Goal: Navigation & Orientation: Find specific page/section

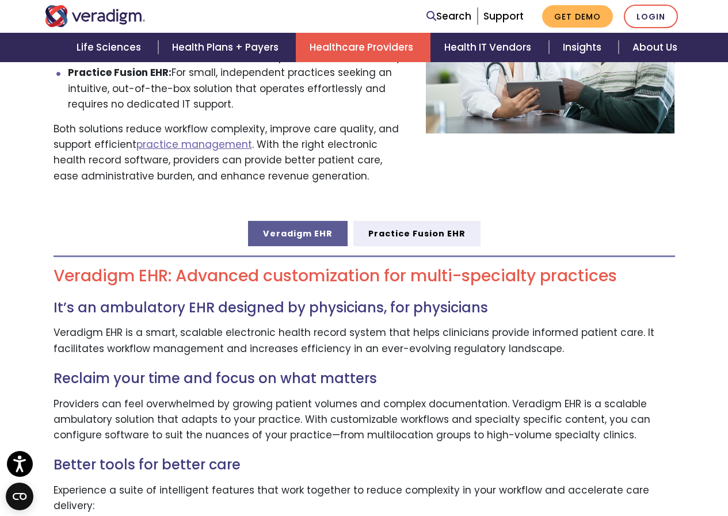
scroll to position [518, 0]
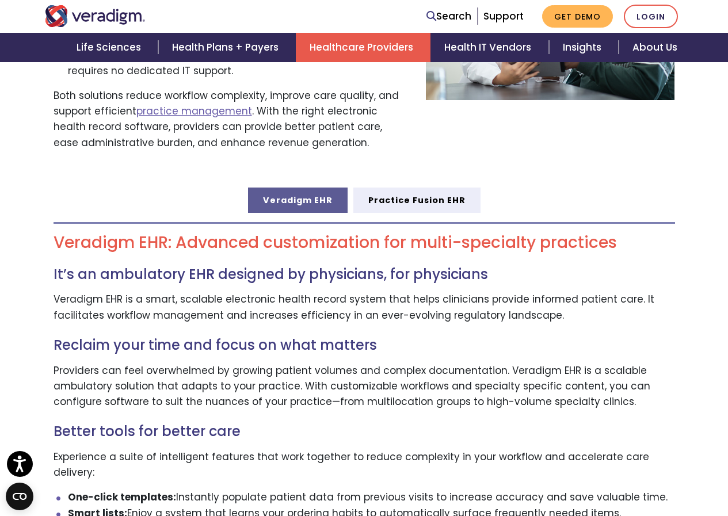
click at [289, 194] on link "Veradigm EHR" at bounding box center [298, 200] width 100 height 25
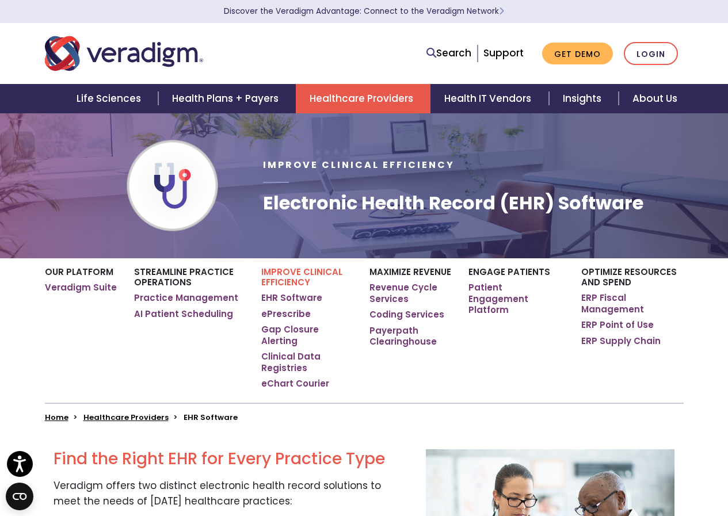
click at [115, 68] on img "Veradigm logo" at bounding box center [124, 54] width 158 height 38
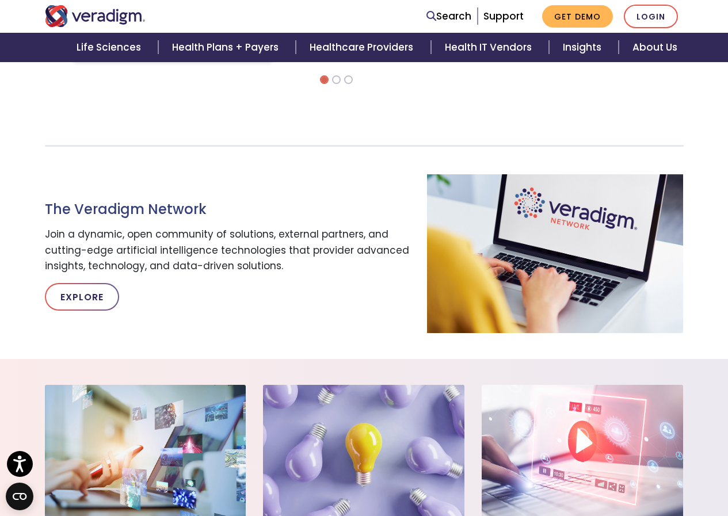
scroll to position [1498, 0]
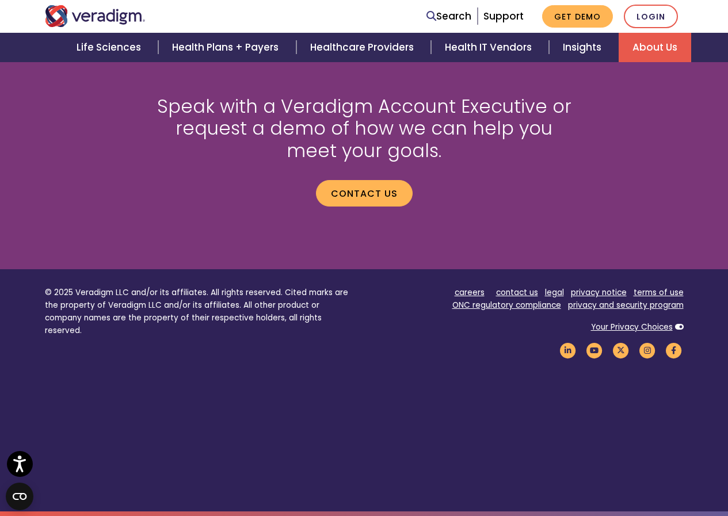
click at [657, 61] on link "About Us" at bounding box center [655, 47] width 72 height 29
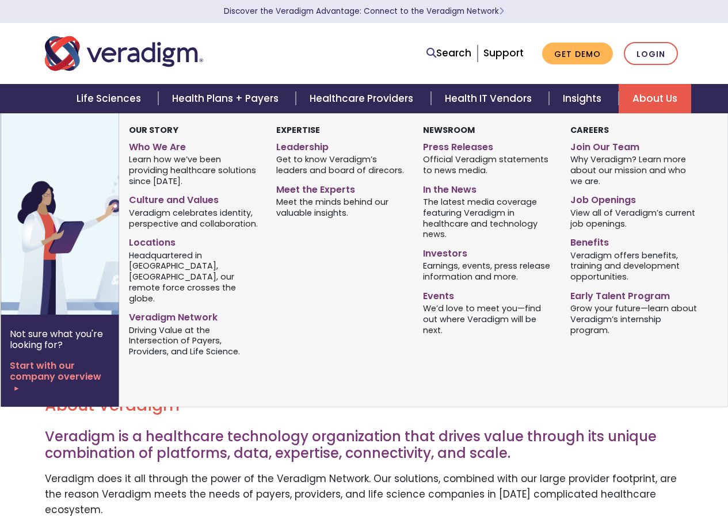
drag, startPoint x: 648, startPoint y: 82, endPoint x: 647, endPoint y: 90, distance: 8.6
click at [647, 85] on header "Discover the Veradigm Advantage: Connect to the Veradigm Network Search Support…" at bounding box center [364, 56] width 728 height 113
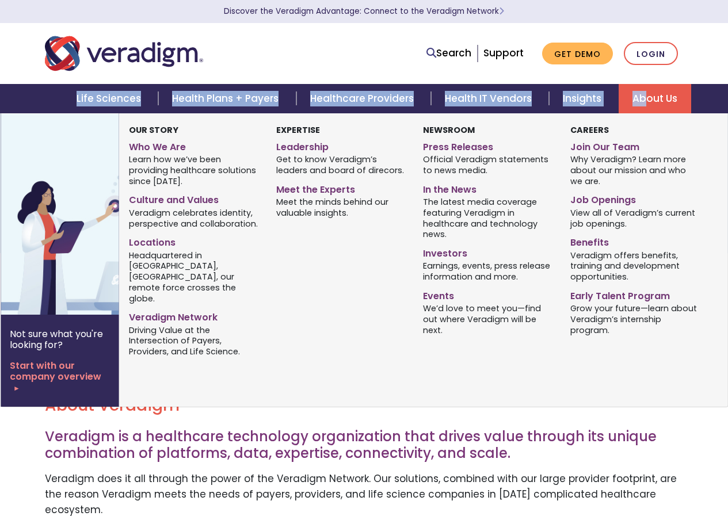
click at [647, 101] on link "About Us" at bounding box center [655, 98] width 72 height 29
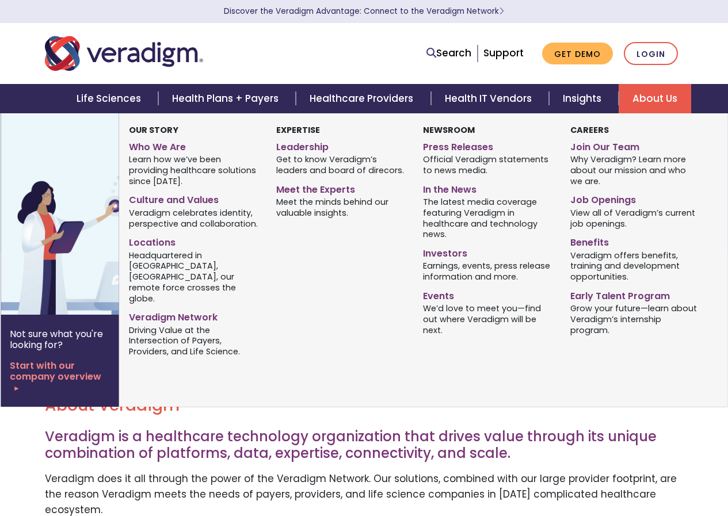
click at [656, 102] on link "About Us" at bounding box center [655, 98] width 72 height 29
